Goal: Check status

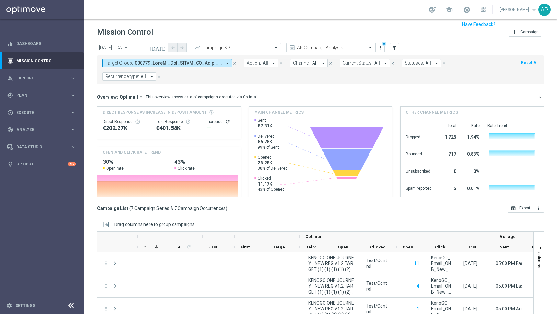
scroll to position [0, 256]
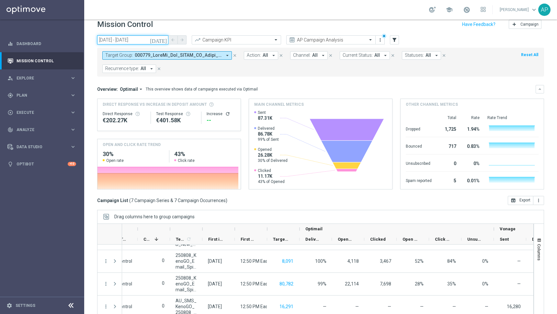
click at [143, 40] on input "[DATE] - [DATE]" at bounding box center [132, 39] width 71 height 9
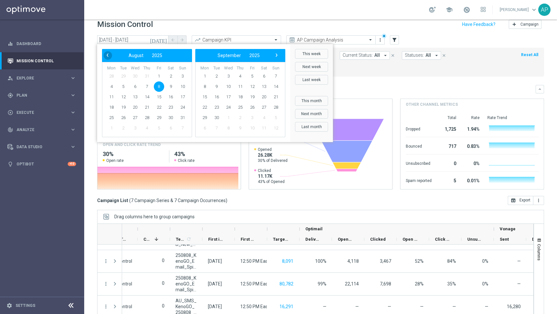
click at [103, 53] on span "‹" at bounding box center [107, 55] width 8 height 8
click at [149, 104] on span "19" at bounding box center [147, 107] width 10 height 10
click at [149, 106] on span "19" at bounding box center [147, 107] width 10 height 10
type input "[DATE] - [DATE]"
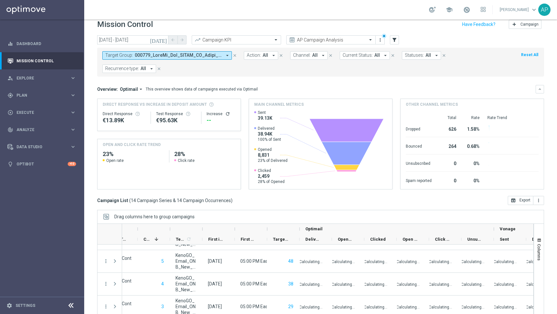
click at [264, 58] on button "Action: All arrow_drop_down" at bounding box center [261, 55] width 34 height 8
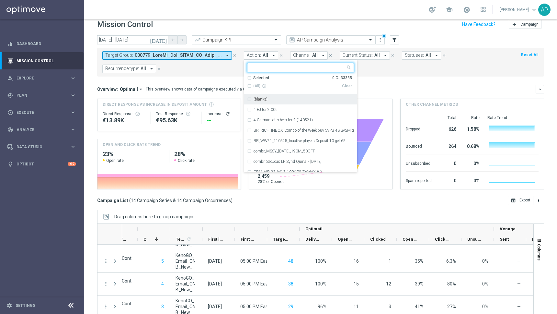
click at [276, 67] on input "text" at bounding box center [298, 68] width 95 height 6
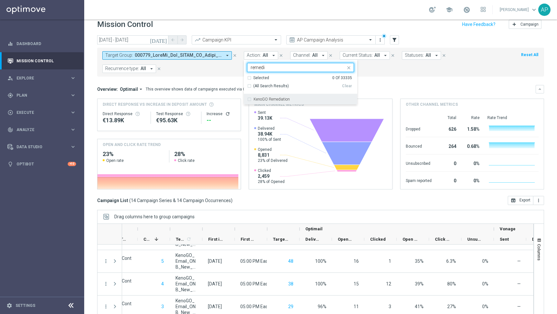
click at [276, 100] on label "KenoGO Remediation" at bounding box center [272, 99] width 36 height 4
type input "remedi"
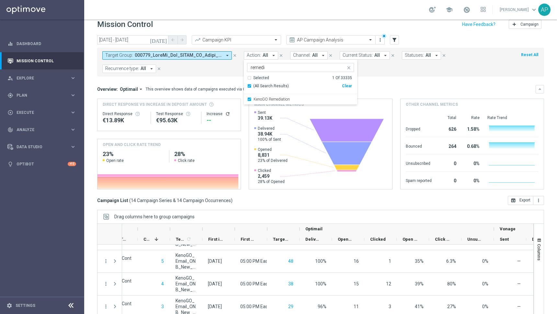
click at [446, 79] on mini-dashboard "Overview: Optimail arrow_drop_down This overview shows data of campaigns execut…" at bounding box center [320, 135] width 447 height 119
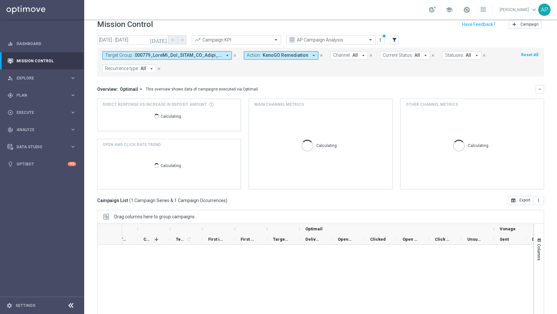
scroll to position [0, 0]
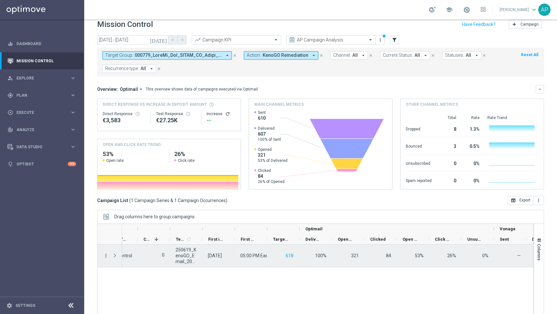
click at [105, 255] on icon "more_vert" at bounding box center [106, 255] width 6 height 6
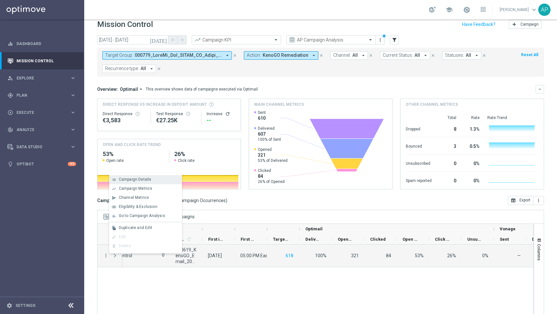
click at [150, 180] on span "Campaign Details" at bounding box center [135, 179] width 33 height 5
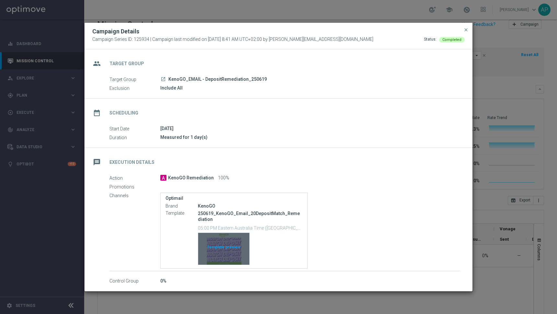
click at [240, 255] on div "Template preview" at bounding box center [223, 249] width 51 height 32
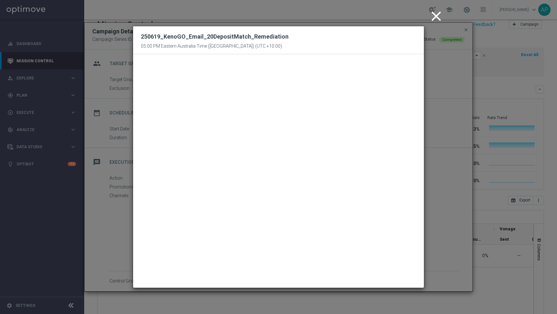
click at [438, 14] on icon "close" at bounding box center [436, 16] width 16 height 16
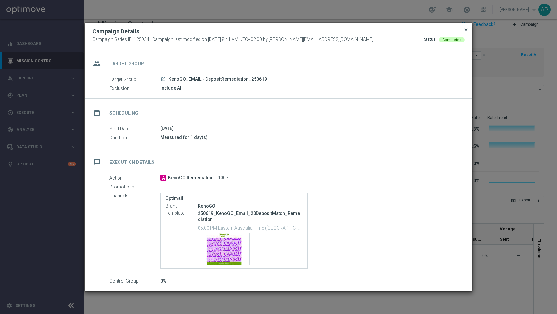
click at [464, 28] on span "close" at bounding box center [466, 29] width 5 height 5
